Goal: Transaction & Acquisition: Purchase product/service

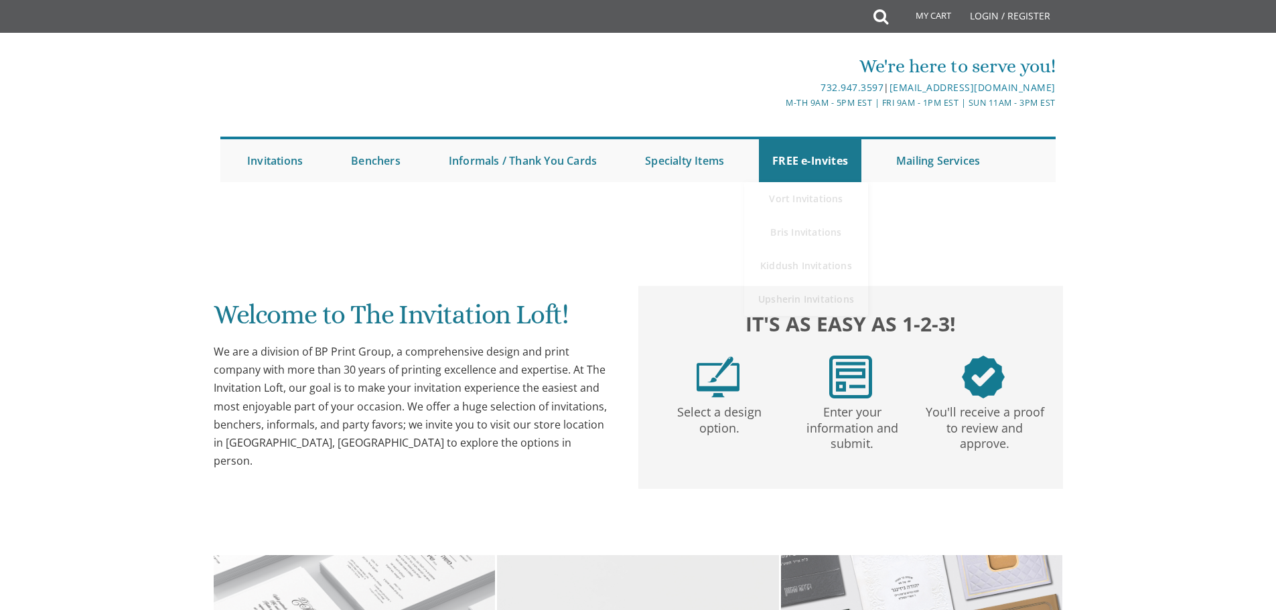
scroll to position [871, 0]
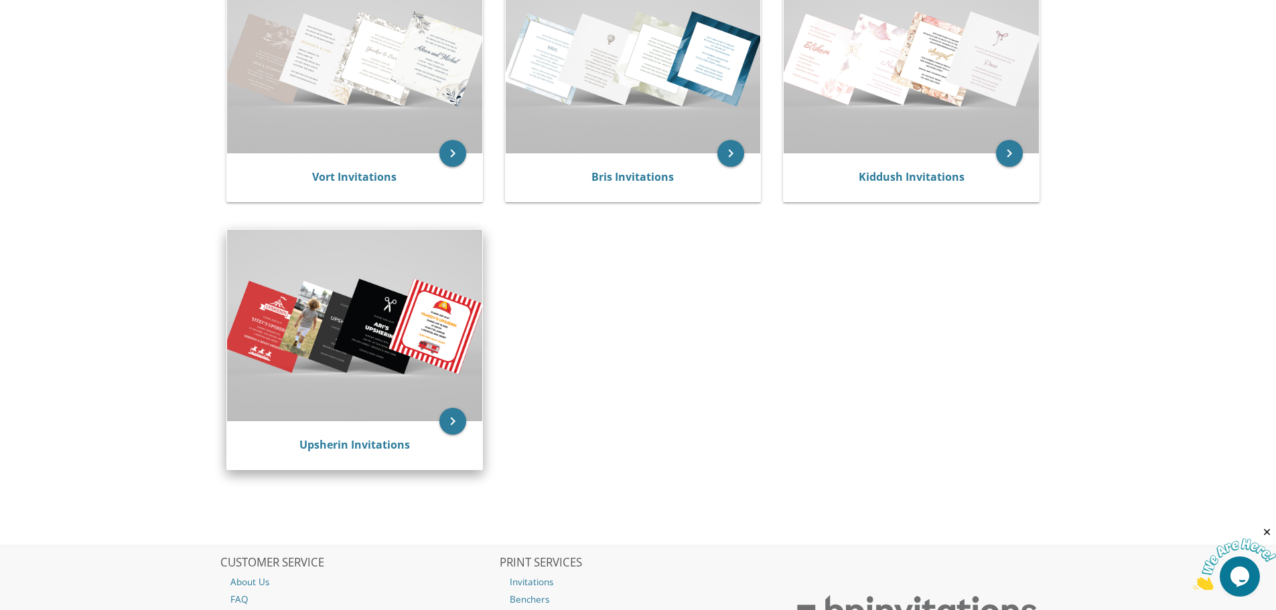
click at [354, 391] on img at bounding box center [354, 325] width 255 height 191
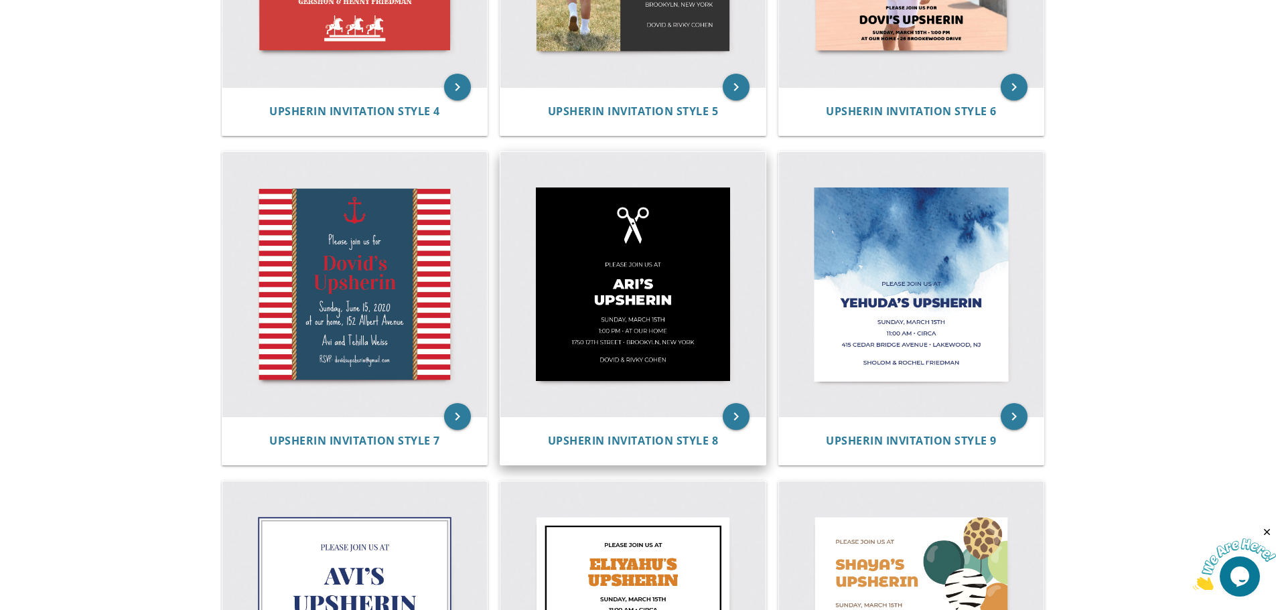
scroll to position [799, 0]
click at [736, 419] on icon "keyboard_arrow_right" at bounding box center [736, 416] width 27 height 27
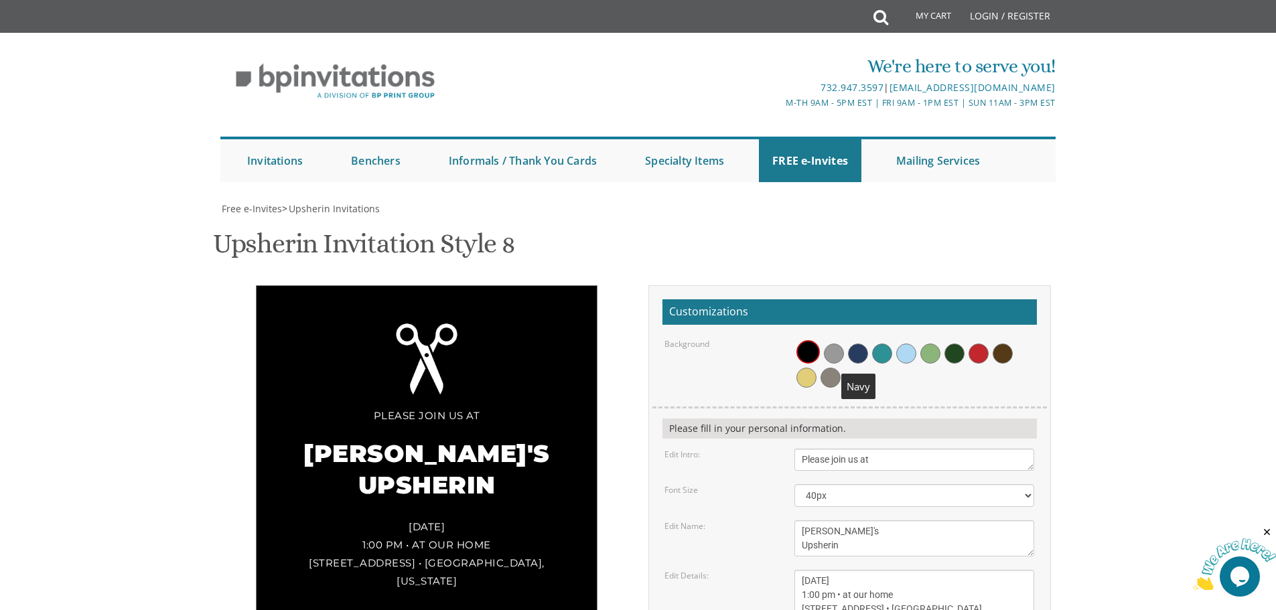
click at [855, 352] on span at bounding box center [858, 354] width 20 height 20
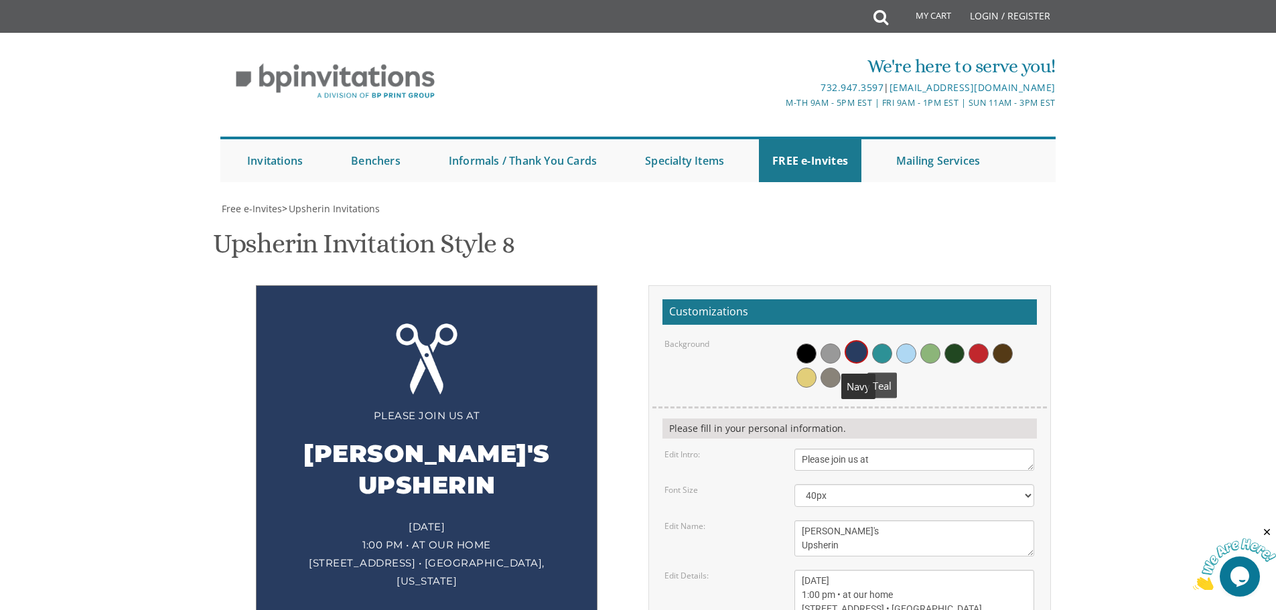
click at [882, 348] on span at bounding box center [882, 354] width 20 height 20
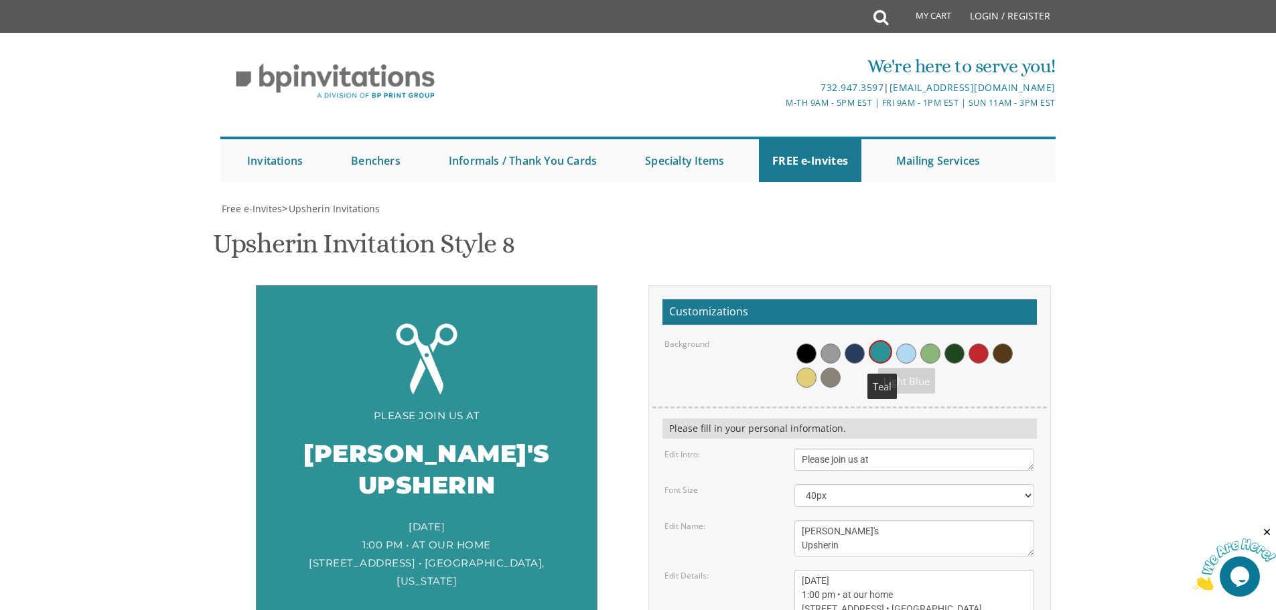
click at [909, 349] on span at bounding box center [907, 354] width 20 height 20
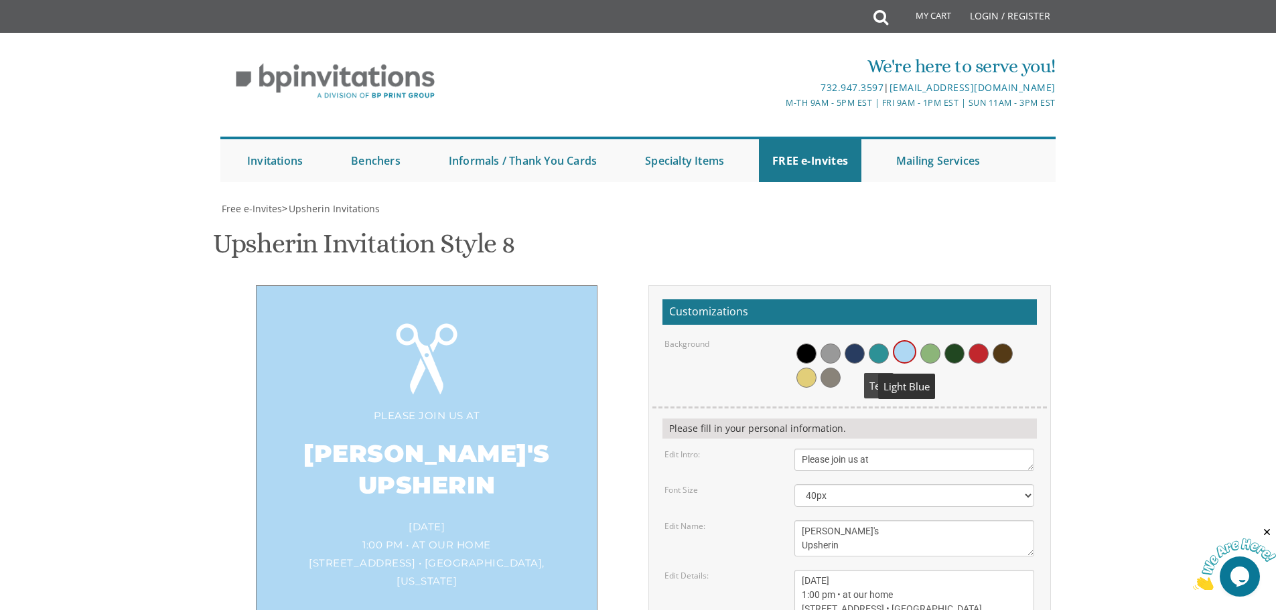
click at [876, 346] on span at bounding box center [879, 354] width 20 height 20
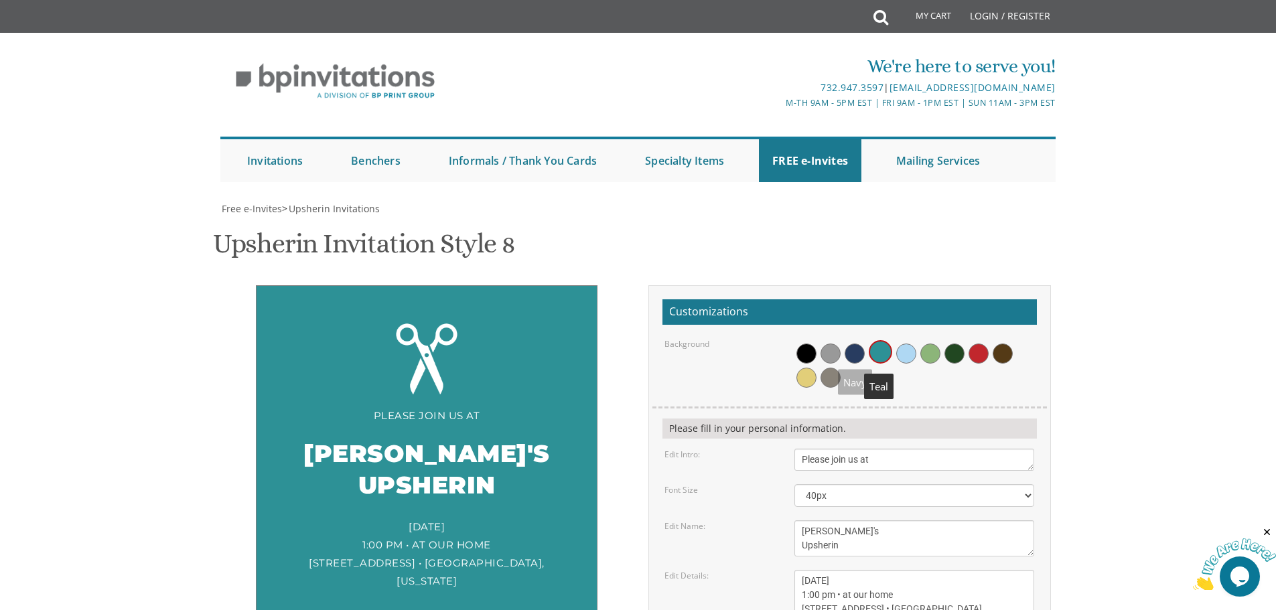
click at [852, 353] on span at bounding box center [855, 354] width 20 height 20
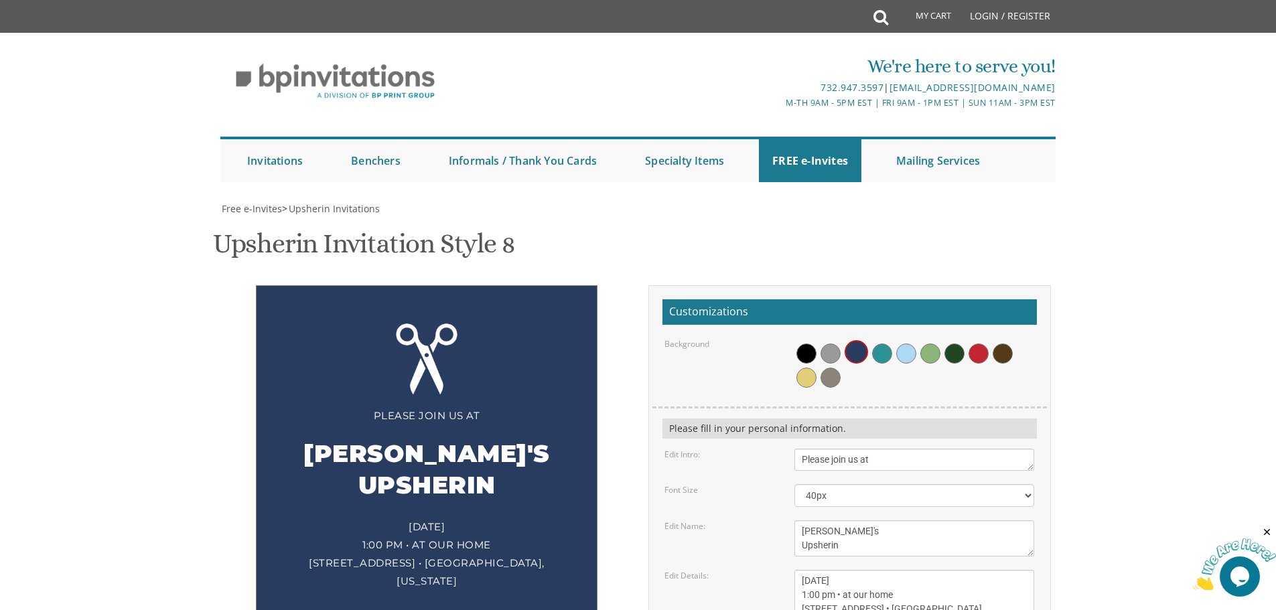
click at [866, 463] on textarea "Please join us at" at bounding box center [915, 460] width 240 height 22
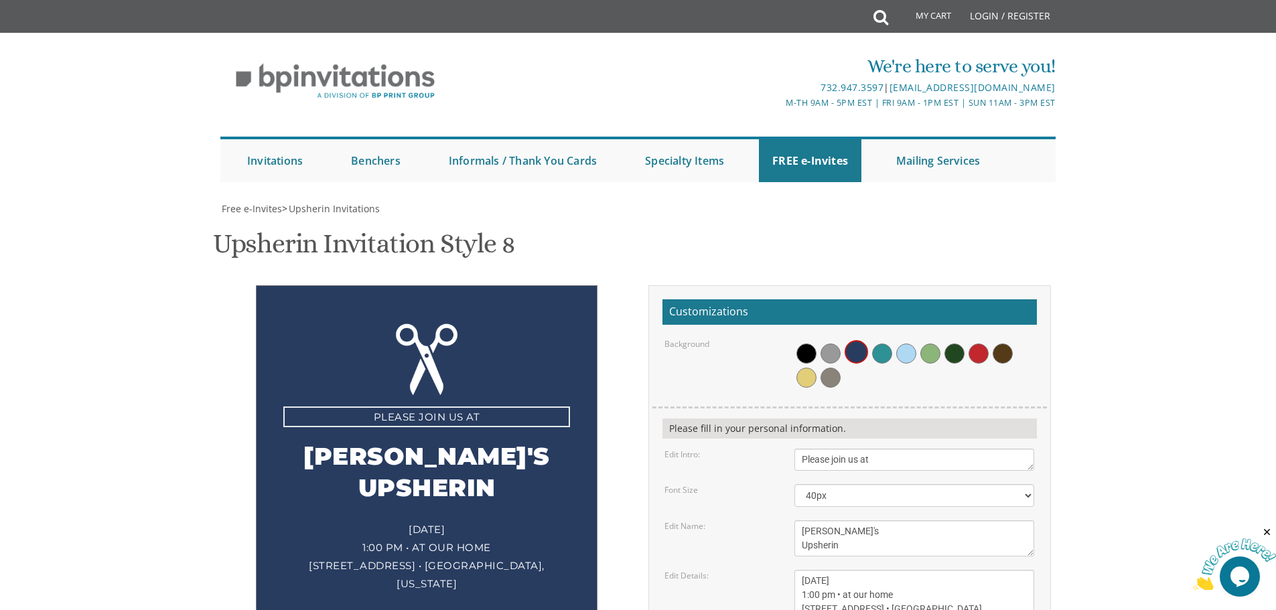
drag, startPoint x: 873, startPoint y: 459, endPoint x: 861, endPoint y: 458, distance: 12.1
click at [861, 458] on textarea "Please join us at" at bounding box center [915, 460] width 240 height 22
type textarea "Please join us for"
click at [835, 537] on textarea "Ari's Upsherin" at bounding box center [915, 539] width 240 height 36
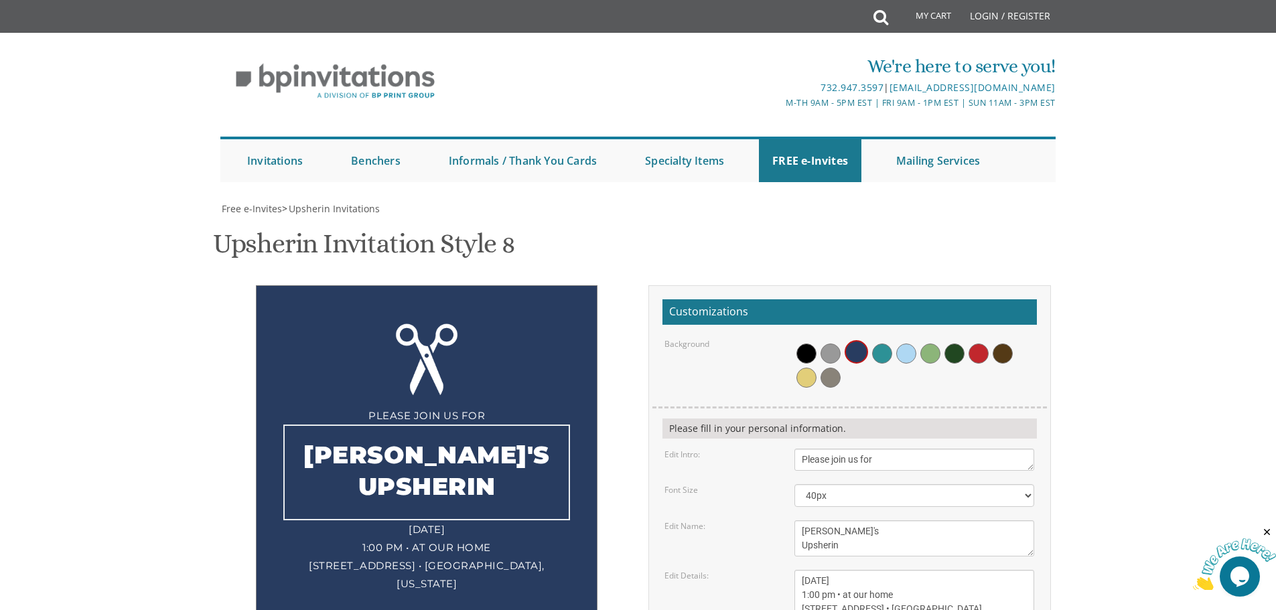
drag, startPoint x: 803, startPoint y: 533, endPoint x: 795, endPoint y: 533, distance: 8.0
click at [795, 533] on textarea "Ari's Upsherin" at bounding box center [915, 539] width 240 height 36
type textarea "Shmuel's Upsherin"
click at [832, 579] on textarea "Sunday, March 15th 1:00 pm • at our home 1750 E. 12th Street • Brookyln, New Yo…" at bounding box center [915, 595] width 240 height 50
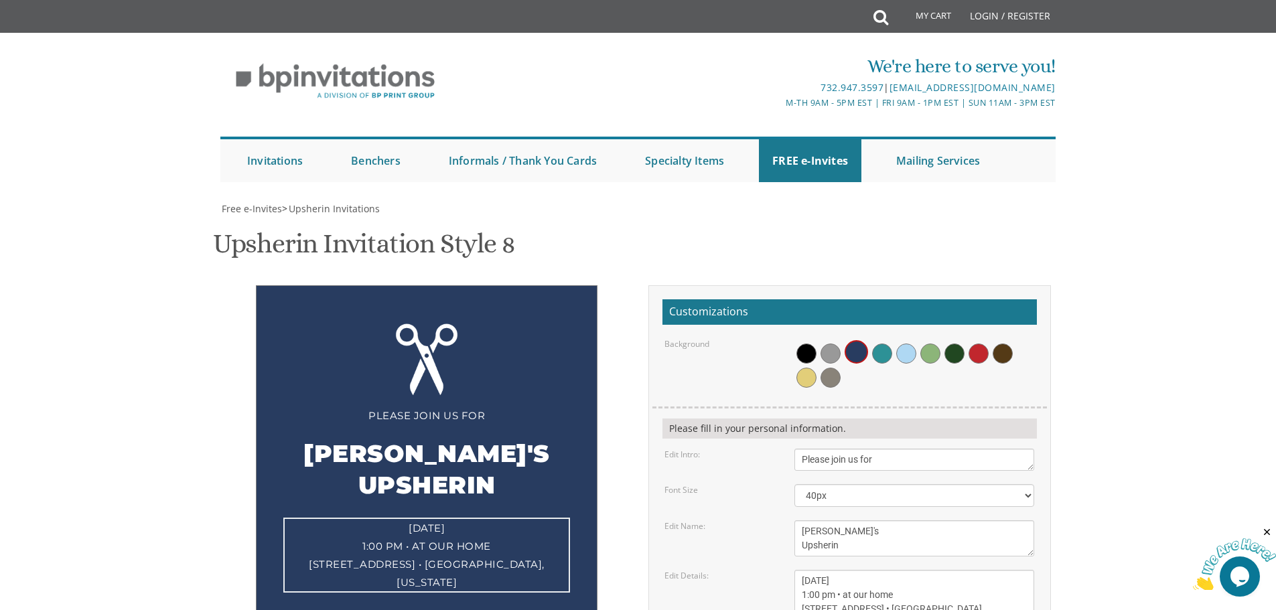
scroll to position [67, 0]
drag, startPoint x: 830, startPoint y: 515, endPoint x: 803, endPoint y: 515, distance: 26.8
click at [803, 570] on textarea "Sunday, March 15th 1:00 pm • at our home 1750 E. 12th Street • Brookyln, New Yo…" at bounding box center [915, 595] width 240 height 50
click at [811, 570] on textarea "Sunday, March 15th 1:00 pm • at our home 1750 E. 12th Street • Brookyln, New Yo…" at bounding box center [915, 595] width 240 height 50
drag, startPoint x: 803, startPoint y: 518, endPoint x: 831, endPoint y: 517, distance: 28.2
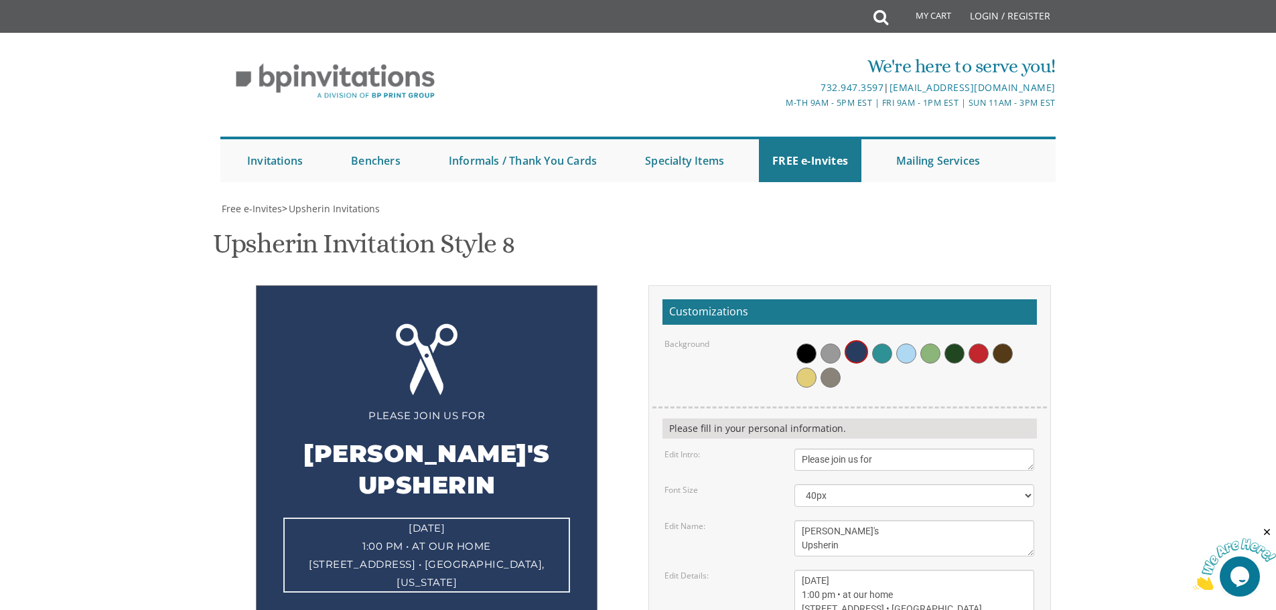
click at [831, 570] on textarea "Sunday, March 15th 1:00 pm • at our home 1750 E. 12th Street • Brookyln, New Yo…" at bounding box center [915, 595] width 240 height 50
drag, startPoint x: 834, startPoint y: 513, endPoint x: 895, endPoint y: 512, distance: 61.0
click at [895, 570] on textarea "Sunday, March 15th 1:00 pm • at our home 1750 E. 12th Street • Brookyln, New Yo…" at bounding box center [915, 595] width 240 height 50
click at [808, 570] on textarea "Sunday, March 15th 1:00 pm • at our home 1750 E. 12th Street • Brookyln, New Yo…" at bounding box center [915, 595] width 240 height 50
click at [817, 570] on textarea "Sunday, March 15th 1:00 pm • at our home 1750 E. 12th Street • Brookyln, New Yo…" at bounding box center [915, 595] width 240 height 50
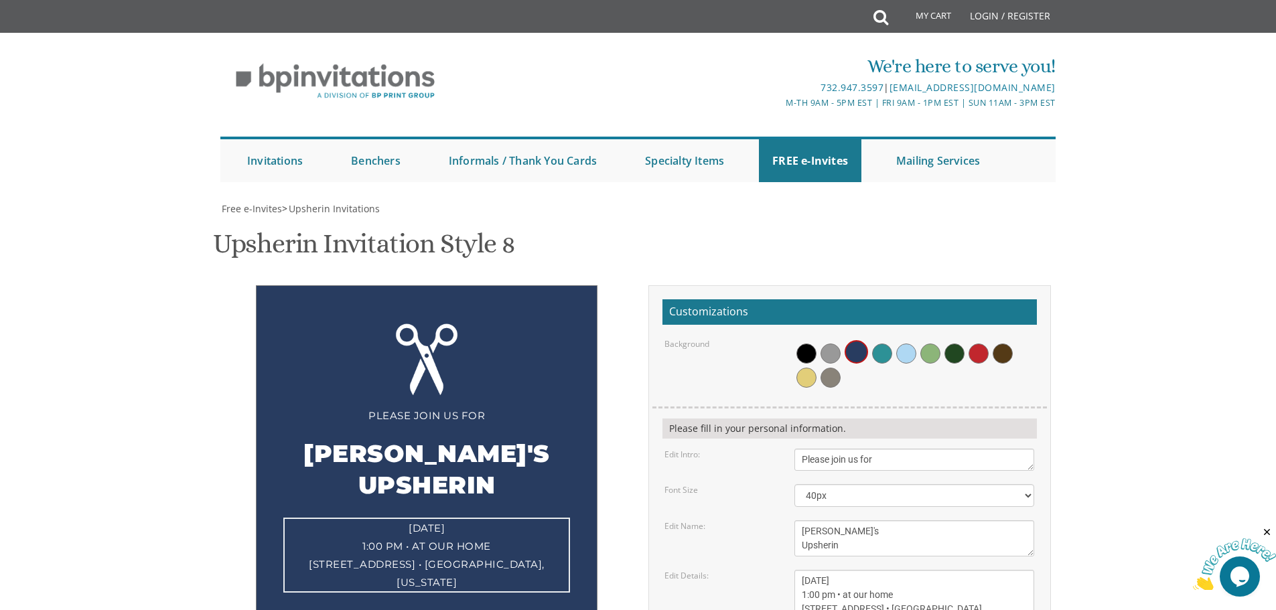
click at [817, 570] on textarea "Sunday, March 15th 1:00 pm • at our home 1750 E. 12th Street • Brookyln, New Yo…" at bounding box center [915, 595] width 240 height 50
drag, startPoint x: 801, startPoint y: 543, endPoint x: 976, endPoint y: 536, distance: 175.0
click at [976, 570] on textarea "Sunday, March 15th 1:00 pm • at our home 1750 E. 12th Street • Brookyln, New Yo…" at bounding box center [915, 595] width 240 height 50
type textarea "Friday, October 31st 1:00 pm • at our home 9 Sequoia Street"
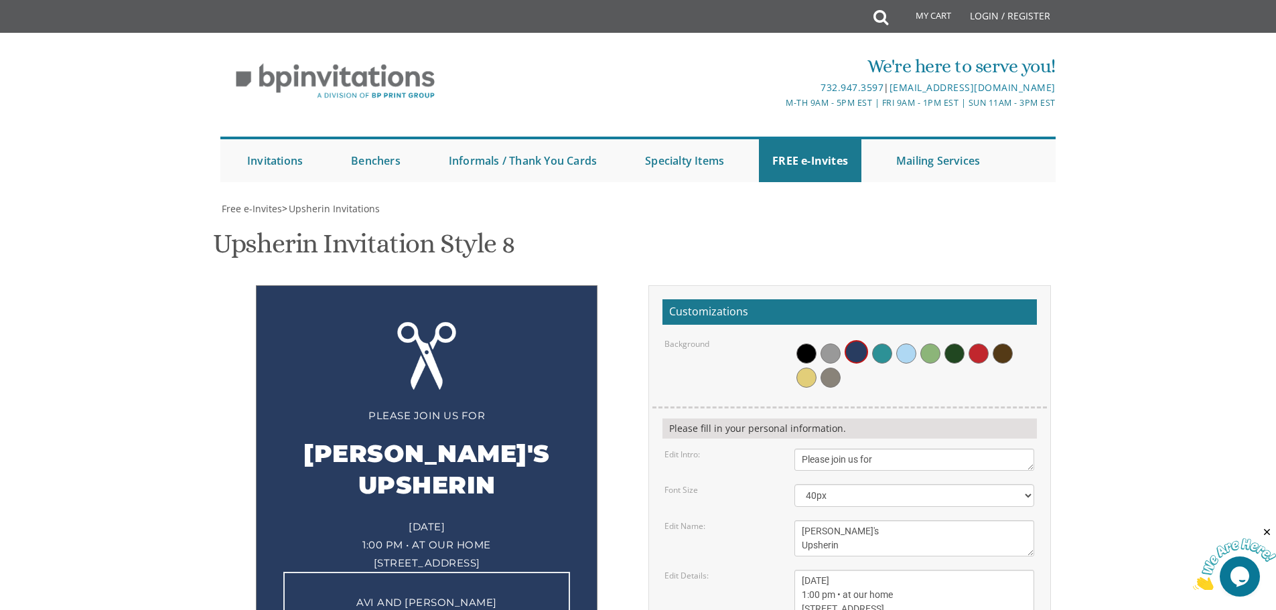
drag, startPoint x: 916, startPoint y: 577, endPoint x: 799, endPoint y: 578, distance: 116.6
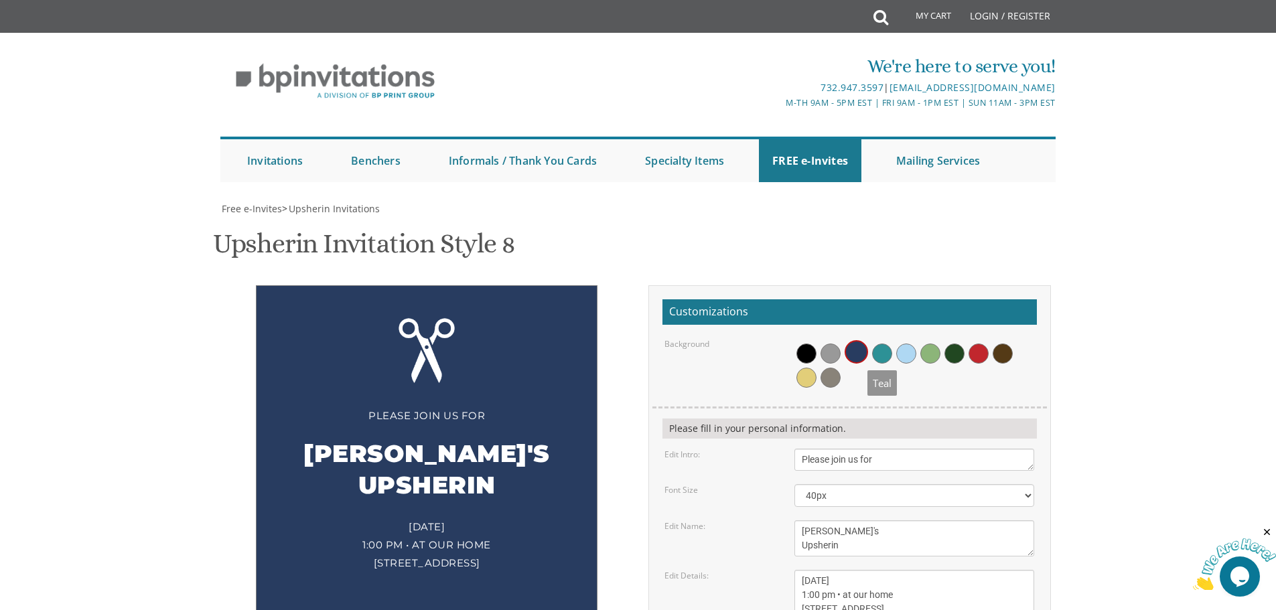
click at [881, 344] on span at bounding box center [882, 354] width 20 height 20
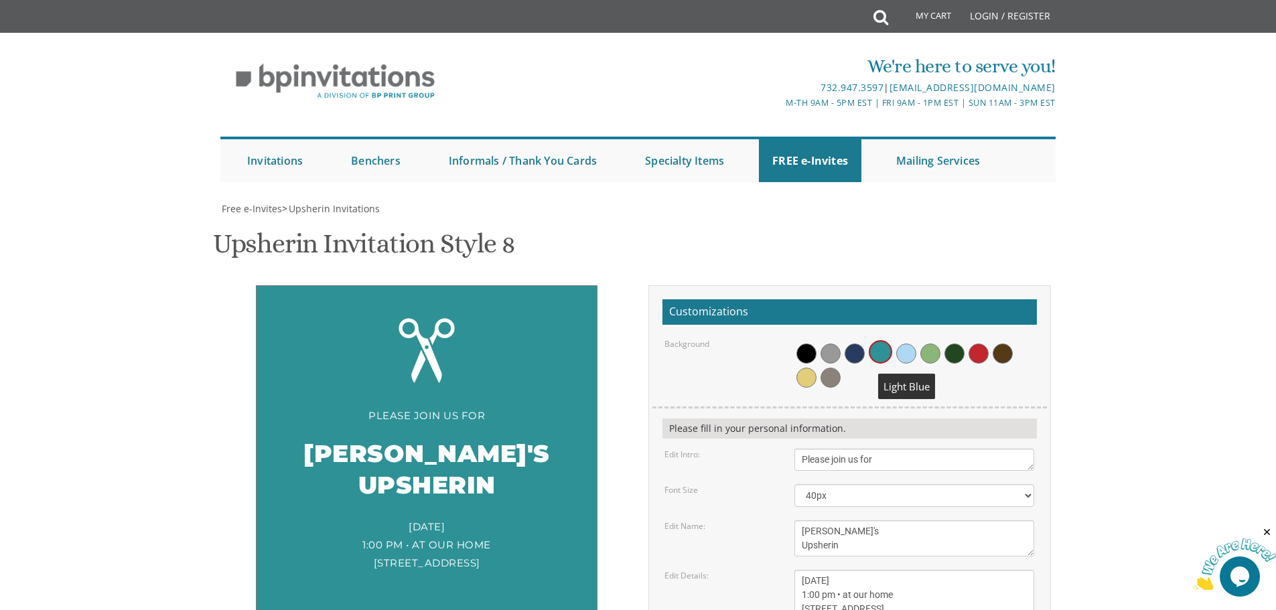
click at [901, 344] on span at bounding box center [907, 354] width 20 height 20
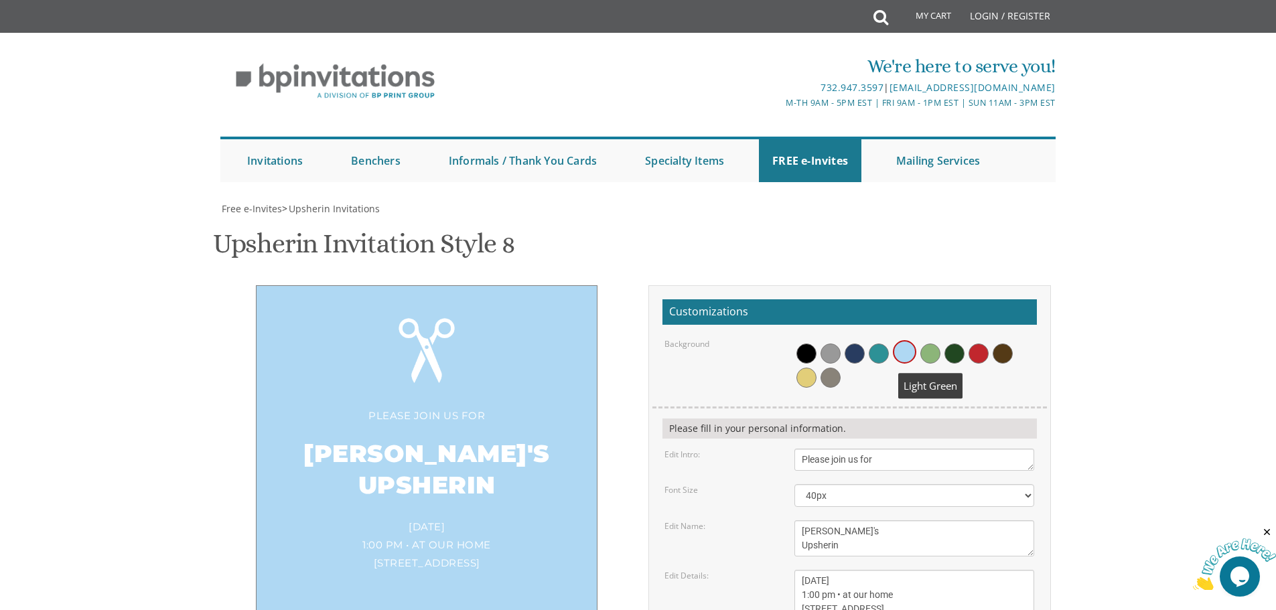
click at [929, 344] on span at bounding box center [931, 354] width 20 height 20
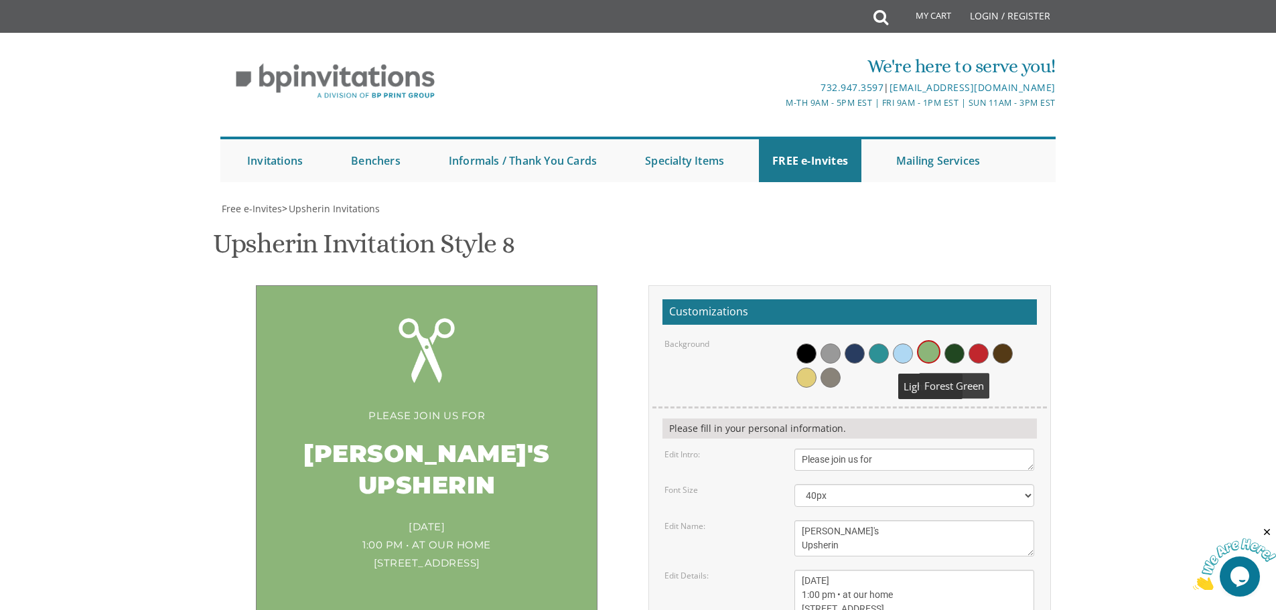
click at [947, 344] on span at bounding box center [955, 354] width 20 height 20
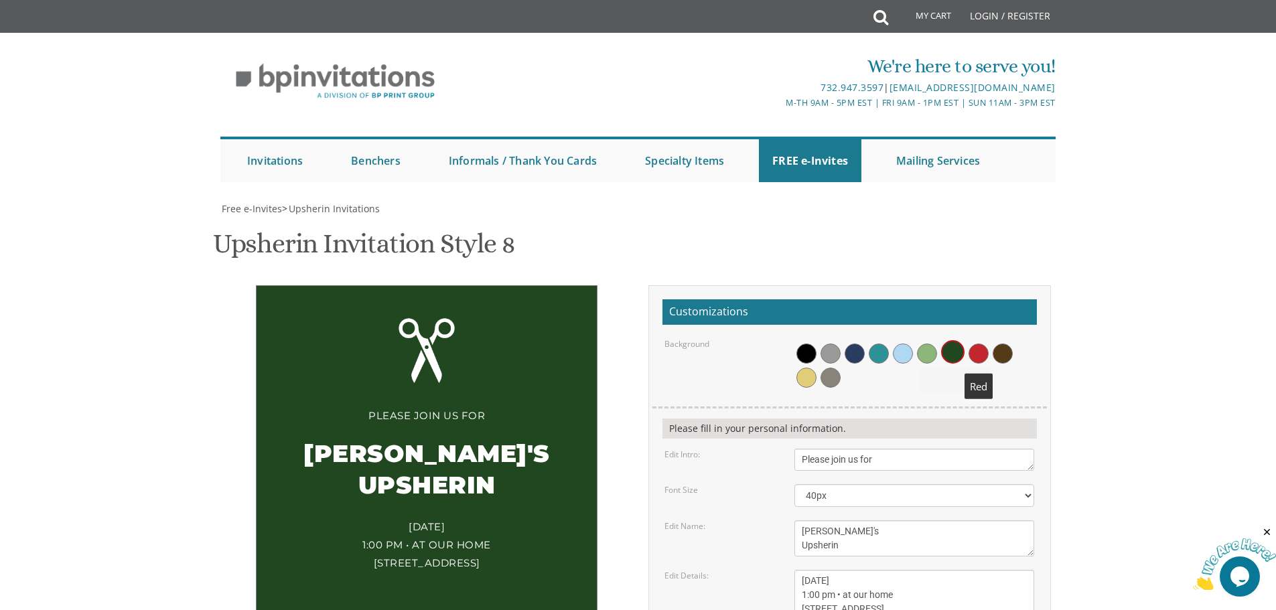
click at [980, 344] on span at bounding box center [979, 354] width 20 height 20
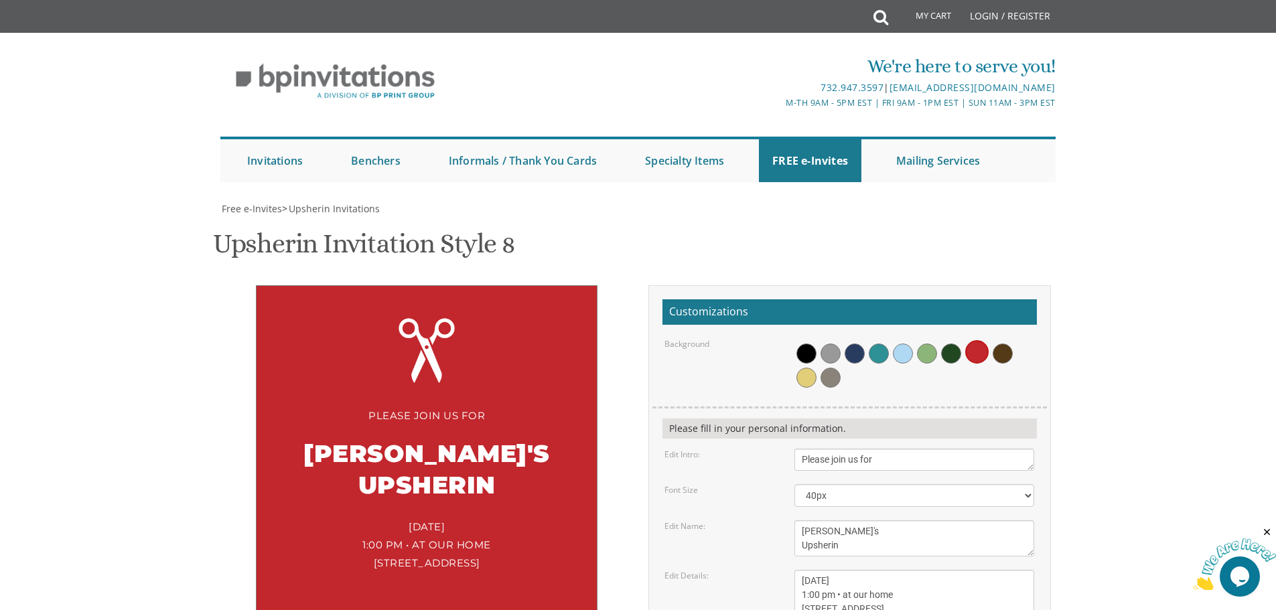
click at [1011, 338] on div at bounding box center [915, 364] width 240 height 52
click at [1008, 344] on span at bounding box center [1003, 354] width 20 height 20
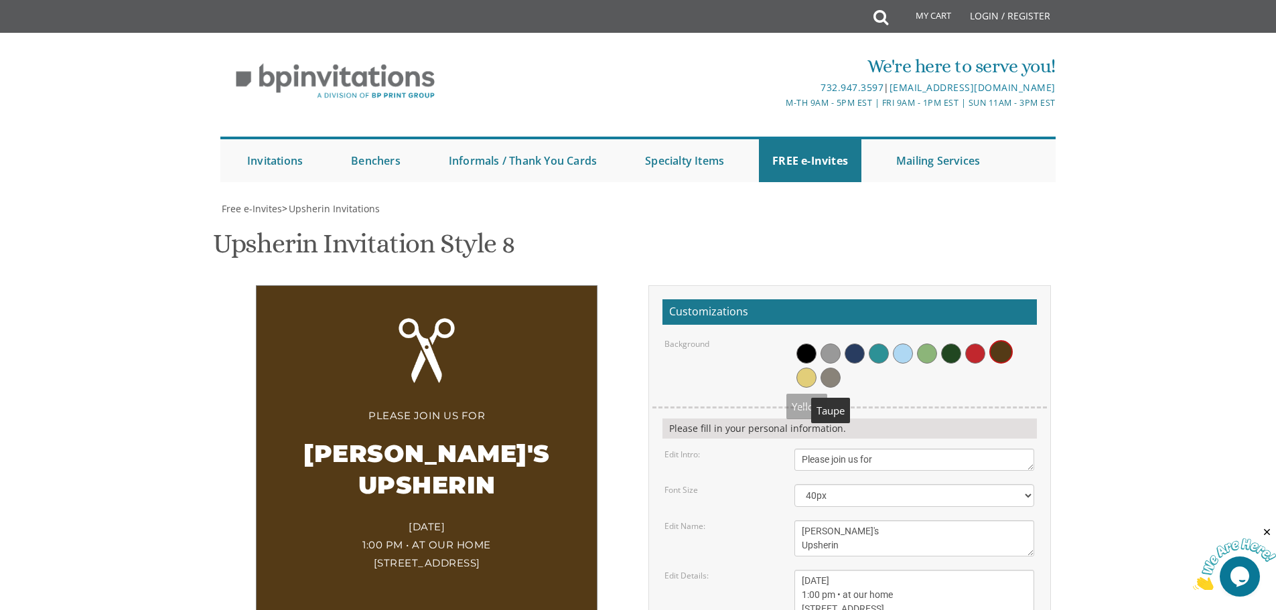
click at [831, 368] on span at bounding box center [831, 378] width 20 height 20
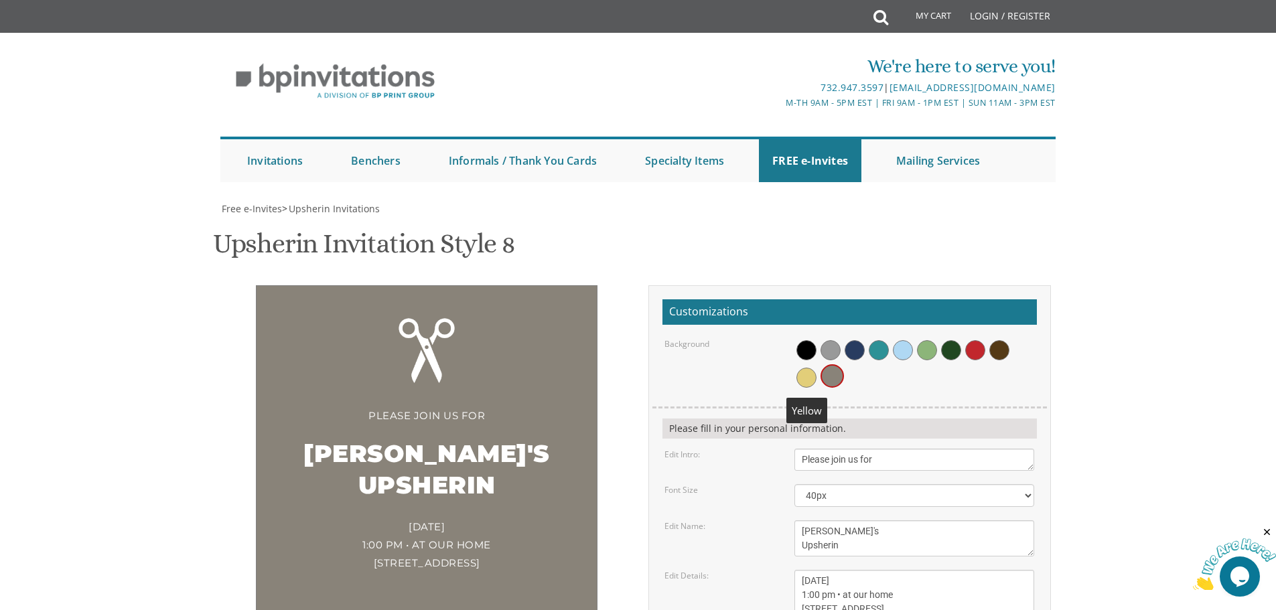
click at [811, 368] on span at bounding box center [807, 378] width 20 height 20
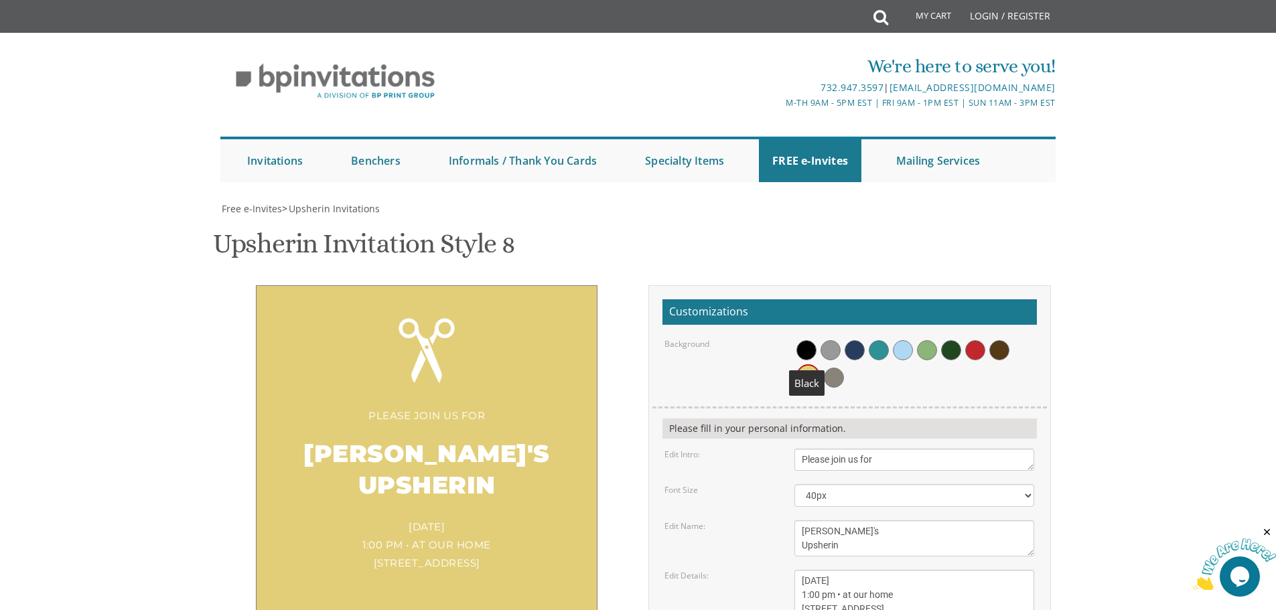
click at [809, 340] on span at bounding box center [807, 350] width 20 height 20
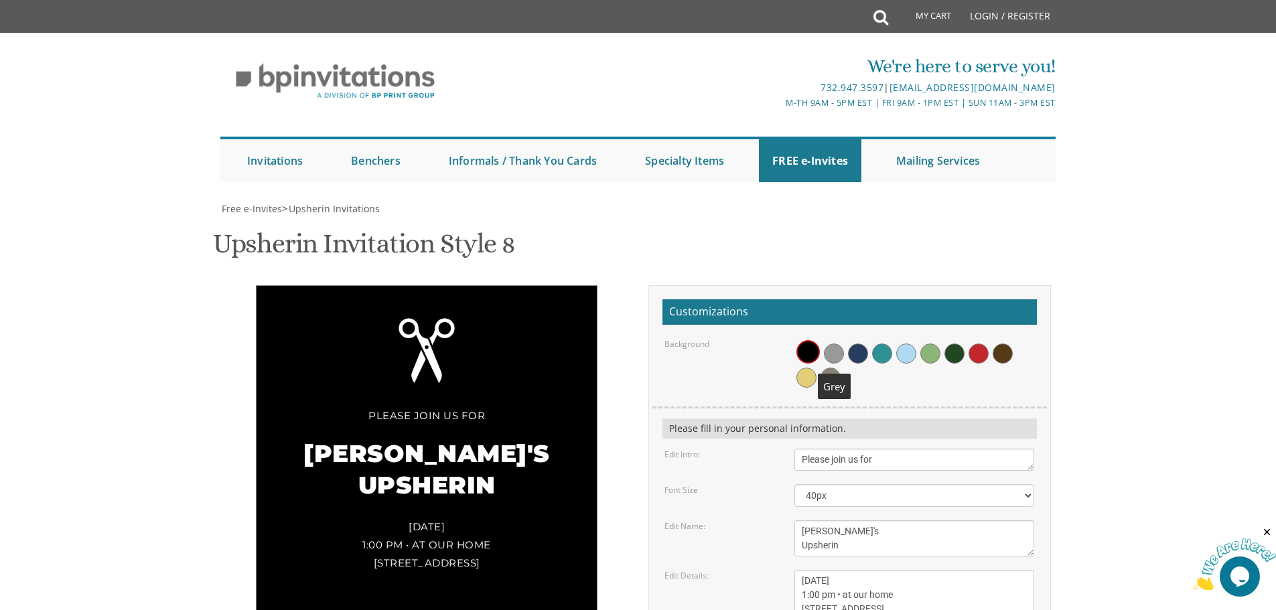
click at [832, 344] on span at bounding box center [834, 354] width 20 height 20
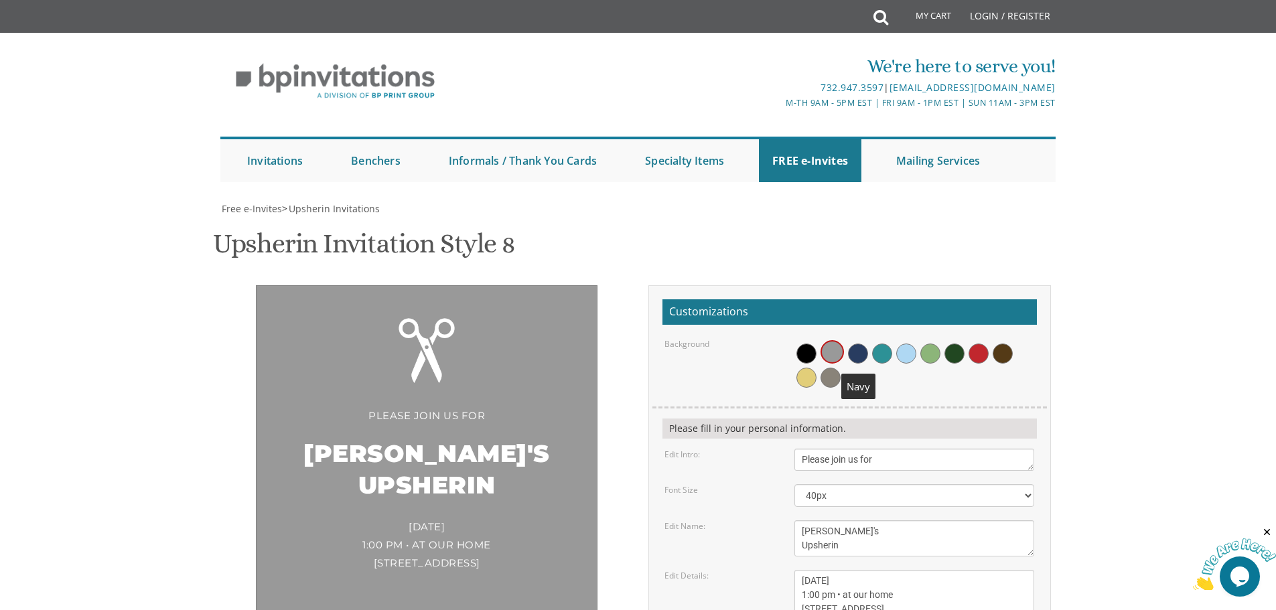
click at [854, 344] on span at bounding box center [858, 354] width 20 height 20
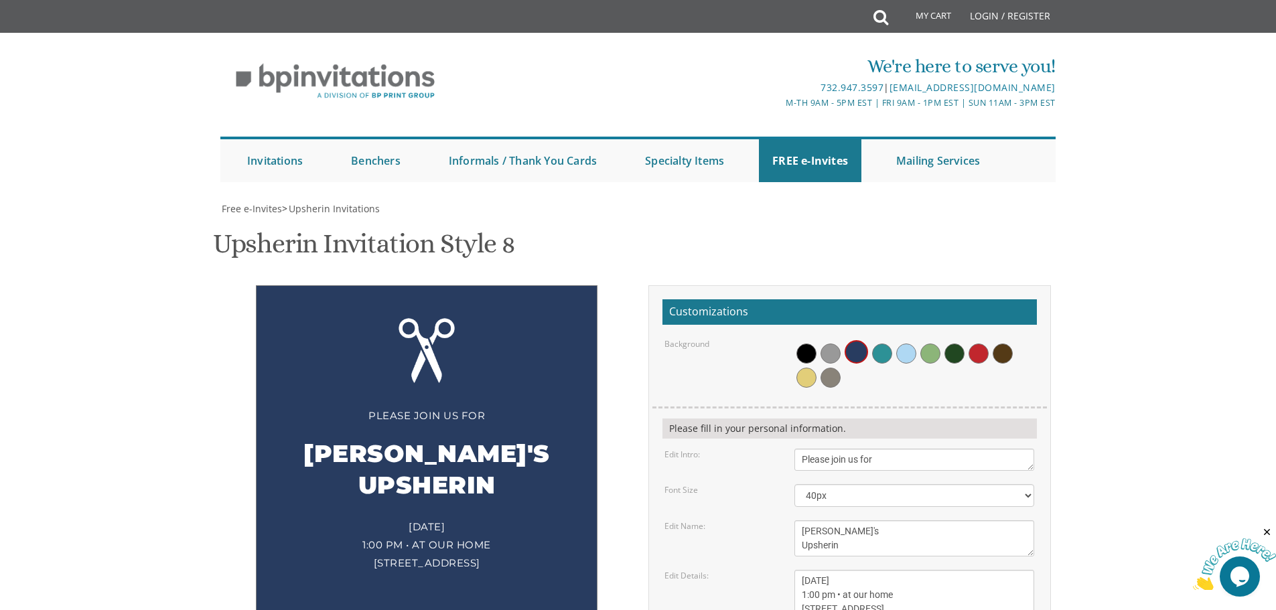
click at [610, 557] on div "Please join us for Shmuel's Upsherin Friday, October 31st 1:00 pm • at our home…" at bounding box center [639, 541] width 846 height 513
click at [379, 285] on div "Please join us for Shmuel's Upsherin Friday, October 31st 1:00 pm • at our home…" at bounding box center [427, 454] width 342 height 338
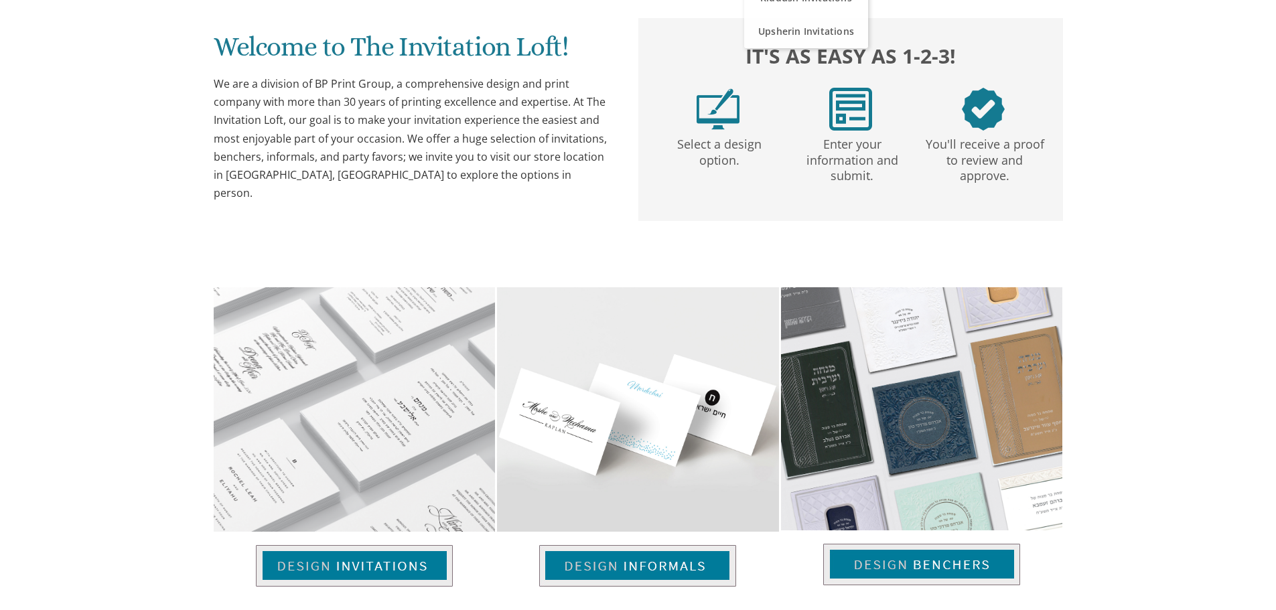
scroll to position [269, 0]
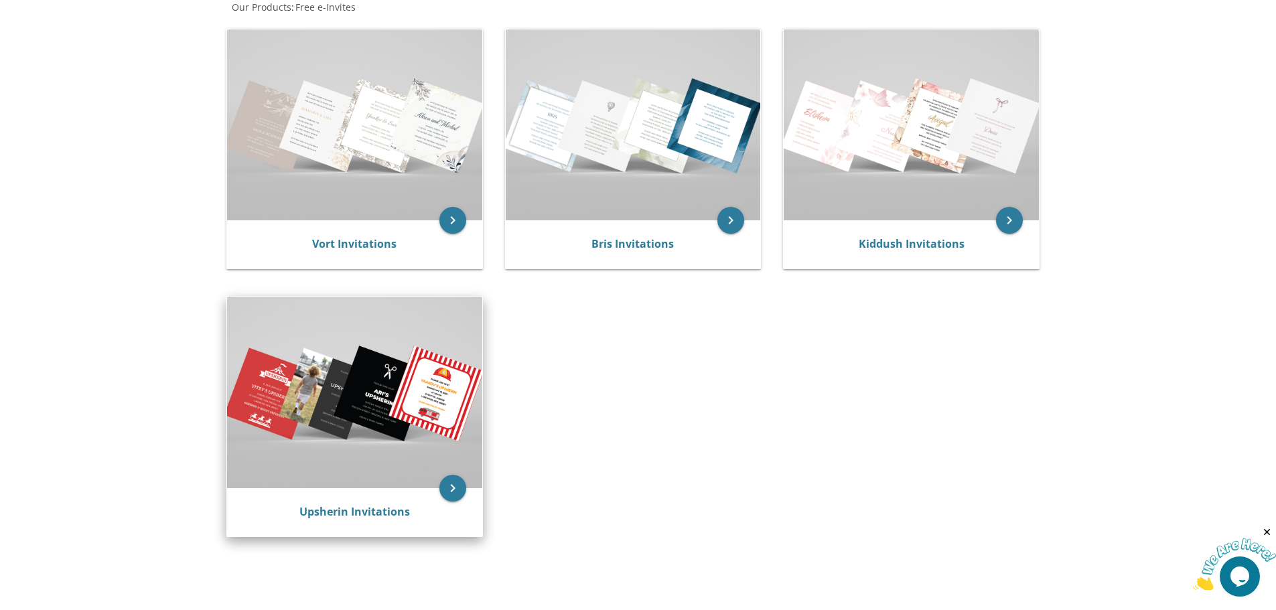
click at [413, 411] on img at bounding box center [354, 392] width 255 height 191
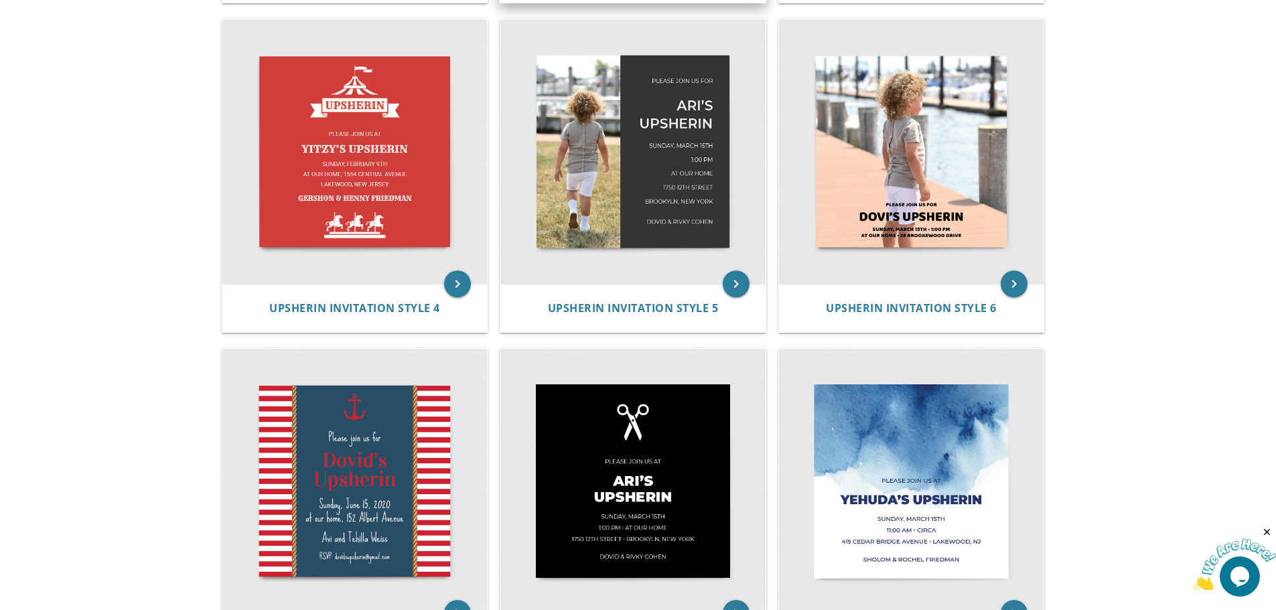
scroll to position [603, 0]
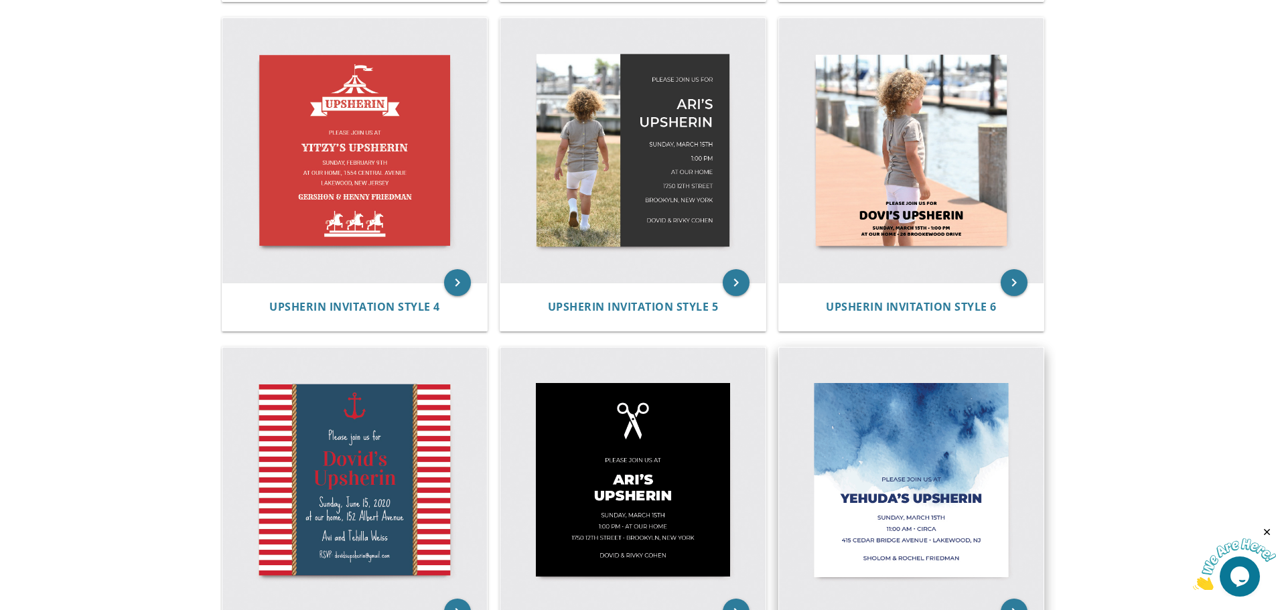
click at [884, 463] on img at bounding box center [911, 480] width 265 height 265
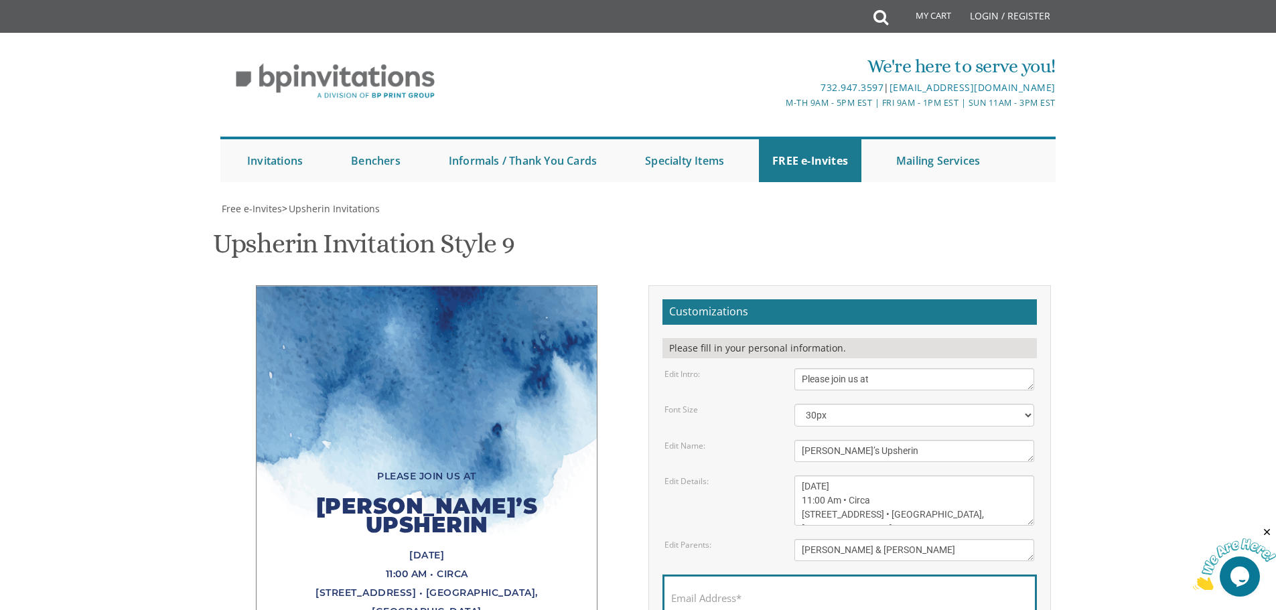
click at [875, 383] on textarea "Please join us at" at bounding box center [915, 380] width 240 height 22
drag, startPoint x: 875, startPoint y: 383, endPoint x: 864, endPoint y: 381, distance: 11.5
click at [864, 381] on textarea "Please join us at" at bounding box center [915, 380] width 240 height 22
type textarea "Please join us for"
drag, startPoint x: 837, startPoint y: 452, endPoint x: 789, endPoint y: 450, distance: 47.6
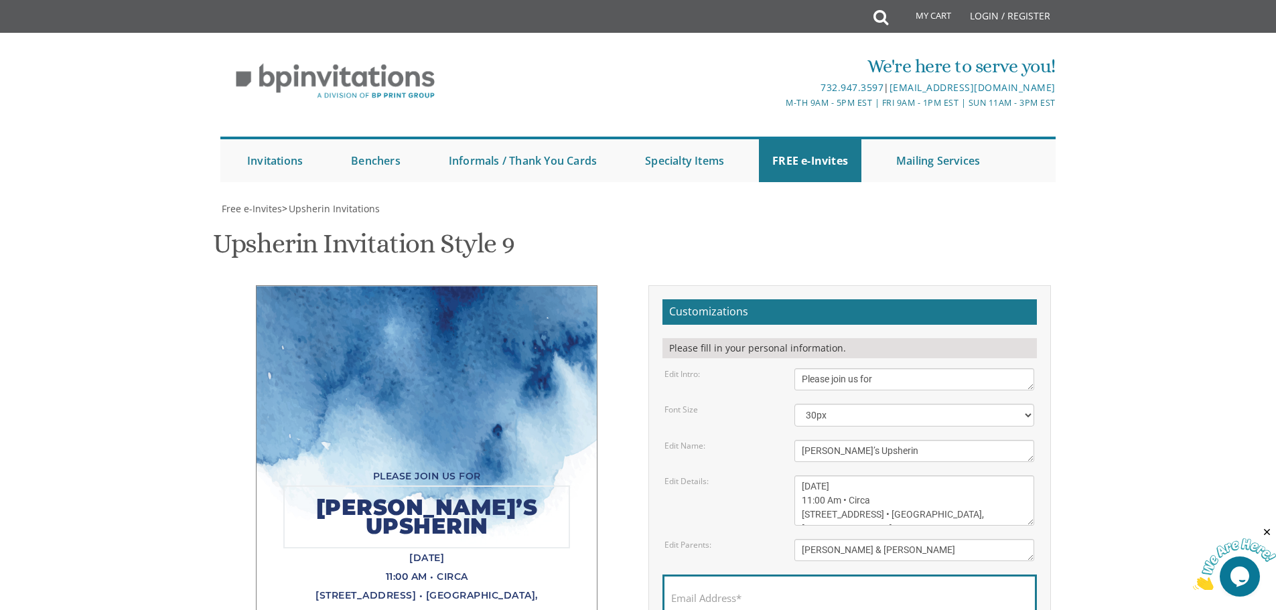
click at [789, 450] on div "Yehuda’s Upsherin" at bounding box center [915, 451] width 260 height 22
type textarea "Shmuel's Upsherin"
drag, startPoint x: 801, startPoint y: 483, endPoint x: 834, endPoint y: 488, distance: 32.6
click at [834, 488] on textarea "Sunday, March 15th 11:00 Am • Circa 415 Cedar Bridge Avenue • Lakewood, NJ" at bounding box center [915, 501] width 240 height 50
drag, startPoint x: 834, startPoint y: 488, endPoint x: 879, endPoint y: 486, distance: 44.9
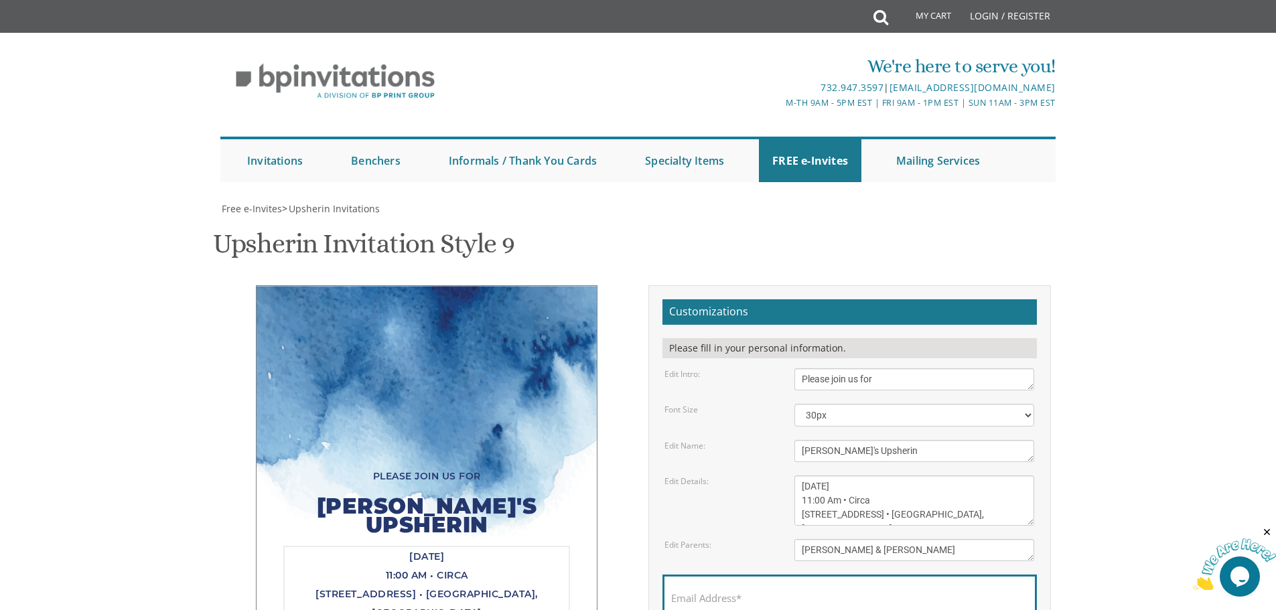
click at [879, 486] on textarea "Sunday, March 15th 11:00 Am • Circa 415 Cedar Bridge Avenue • Lakewood, NJ" at bounding box center [915, 501] width 240 height 50
click at [810, 505] on textarea "Sunday, March 15th 11:00 Am • Circa 415 Cedar Bridge Avenue • Lakewood, NJ" at bounding box center [915, 501] width 240 height 50
click at [804, 504] on textarea "Sunday, March 15th 11:00 Am • Circa 415 Cedar Bridge Avenue • Lakewood, NJ" at bounding box center [915, 501] width 240 height 50
drag, startPoint x: 804, startPoint y: 504, endPoint x: 840, endPoint y: 501, distance: 35.6
click at [840, 501] on textarea "Sunday, March 15th 11:00 Am • Circa 415 Cedar Bridge Avenue • Lakewood, NJ" at bounding box center [915, 501] width 240 height 50
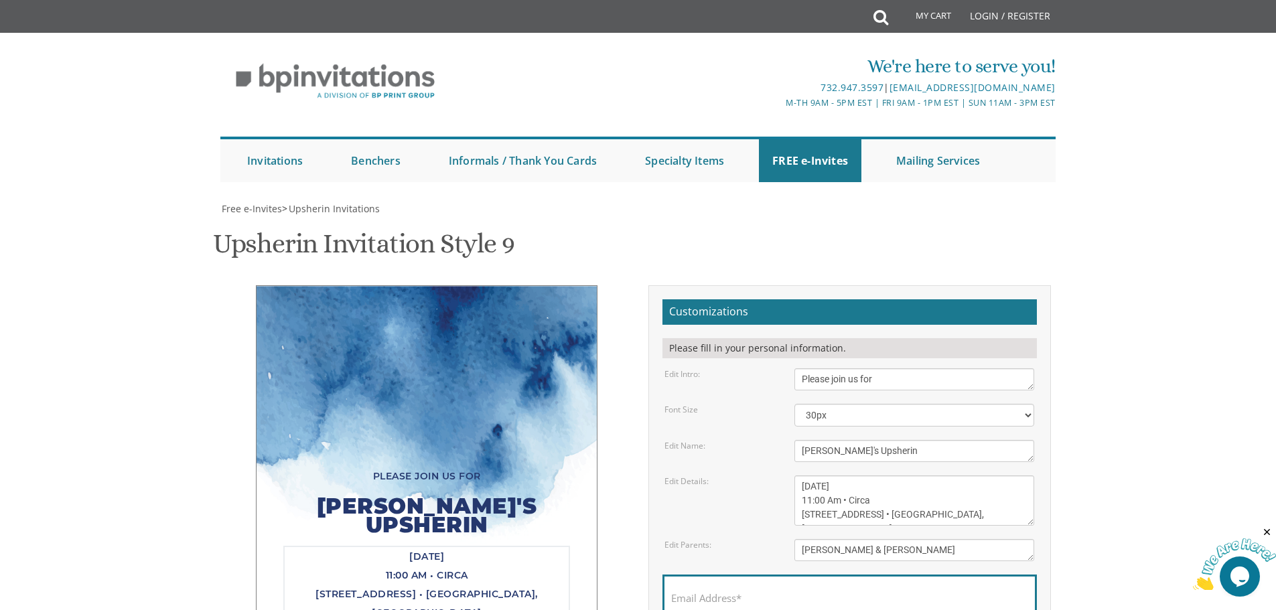
drag, startPoint x: 894, startPoint y: 499, endPoint x: 854, endPoint y: 498, distance: 40.2
click at [854, 498] on textarea "Sunday, March 15th 11:00 Am • Circa 415 Cedar Bridge Avenue • Lakewood, NJ" at bounding box center [915, 501] width 240 height 50
drag, startPoint x: 801, startPoint y: 515, endPoint x: 996, endPoint y: 517, distance: 195.0
click at [996, 517] on textarea "Sunday, March 15th 11:00 Am • Circa 415 Cedar Bridge Avenue • Lakewood, NJ" at bounding box center [915, 501] width 240 height 50
drag, startPoint x: 882, startPoint y: 502, endPoint x: 802, endPoint y: 497, distance: 79.9
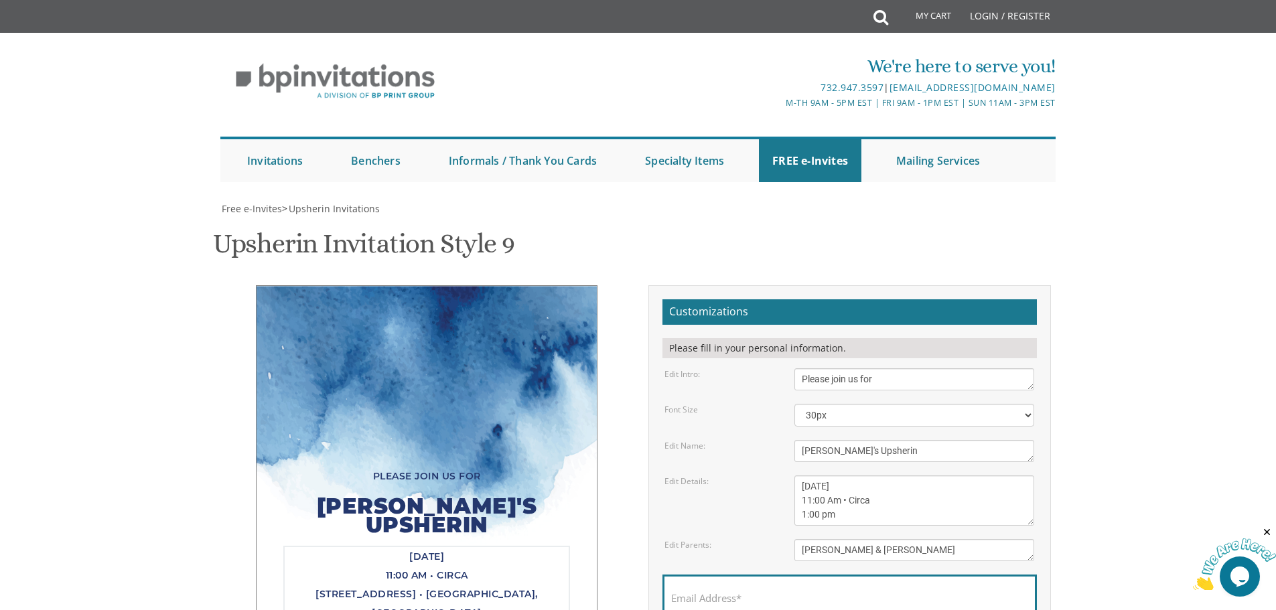
click at [802, 497] on textarea "Sunday, March 15th 11:00 Am • Circa 415 Cedar Bridge Avenue • Lakewood, NJ" at bounding box center [915, 501] width 240 height 50
click at [841, 502] on textarea "Sunday, March 15th 11:00 Am • Circa 415 Cedar Bridge Avenue • Lakewood, NJ" at bounding box center [915, 501] width 240 height 50
drag, startPoint x: 841, startPoint y: 502, endPoint x: 791, endPoint y: 501, distance: 49.6
click at [791, 501] on div "Sunday, March 15th 11:00 Am • Circa 415 Cedar Bridge Avenue • Lakewood, NJ" at bounding box center [915, 501] width 260 height 50
drag, startPoint x: 864, startPoint y: 503, endPoint x: 889, endPoint y: 502, distance: 24.2
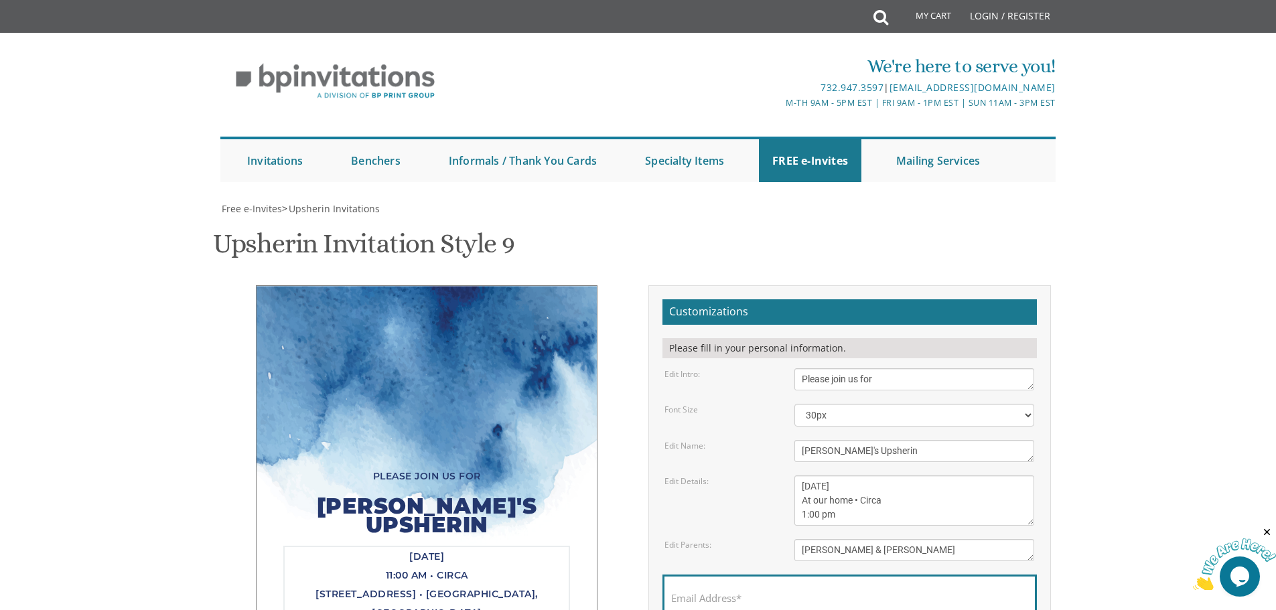
click at [889, 502] on textarea "Sunday, March 15th 11:00 Am • Circa 415 Cedar Bridge Avenue • Lakewood, NJ" at bounding box center [915, 501] width 240 height 50
type textarea "Friday, October 31st At our home • 9 Sequoia Street 1:00 pm"
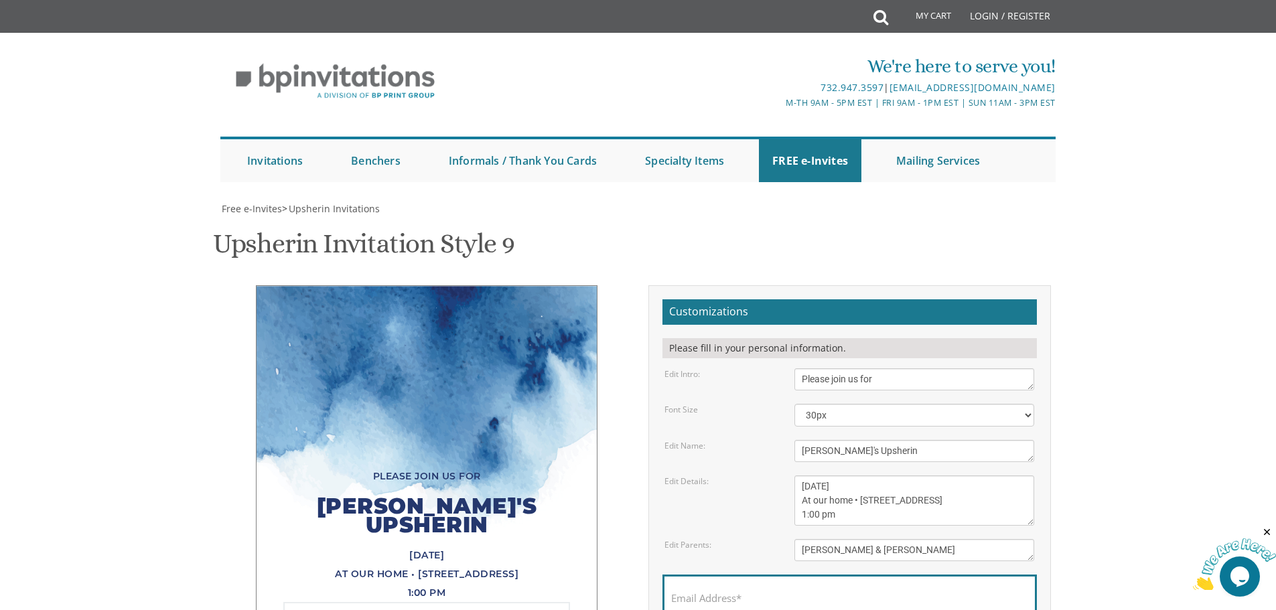
drag, startPoint x: 926, startPoint y: 550, endPoint x: 782, endPoint y: 532, distance: 145.2
click at [782, 532] on form "Customizations Please fill in your personal information. Edit Intro: Please joi…" at bounding box center [850, 490] width 375 height 381
click at [746, 558] on div "Edit Parents: Sholom & Rochel Friedman" at bounding box center [850, 550] width 390 height 22
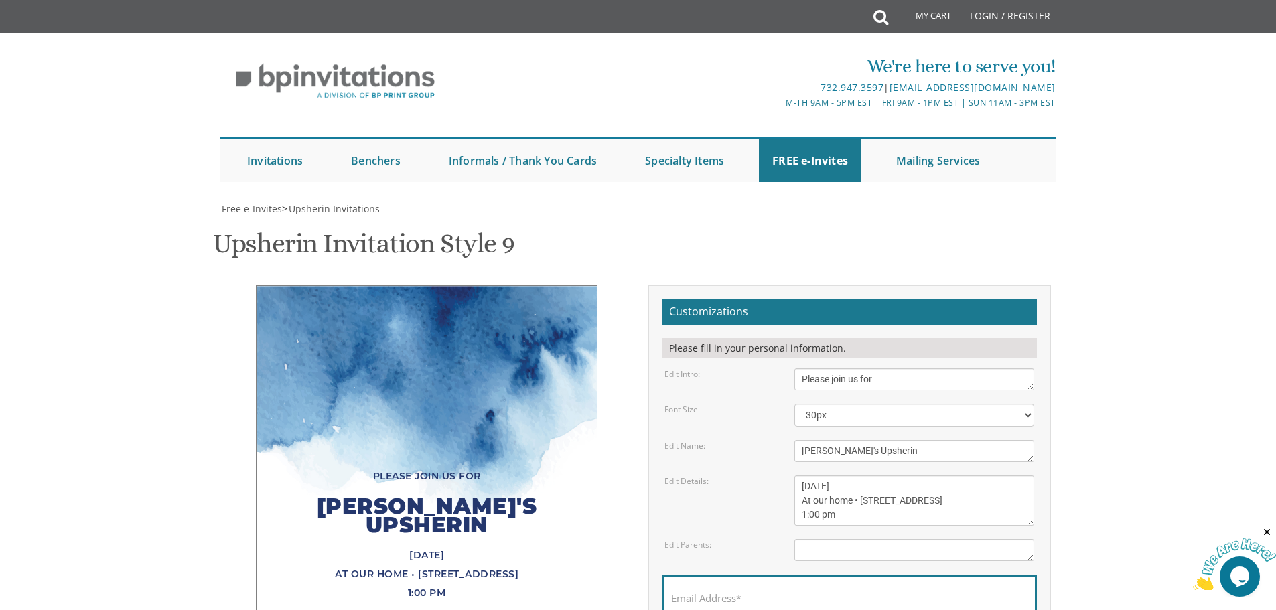
scroll to position [134, 0]
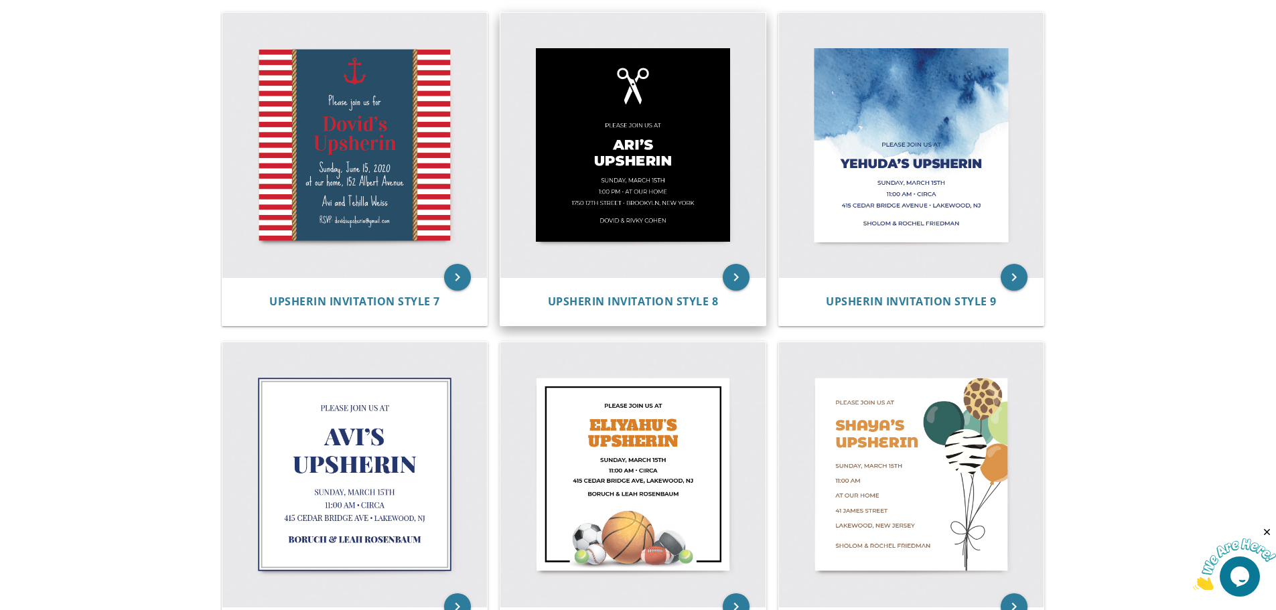
scroll to position [603, 0]
